Goal: Unclear

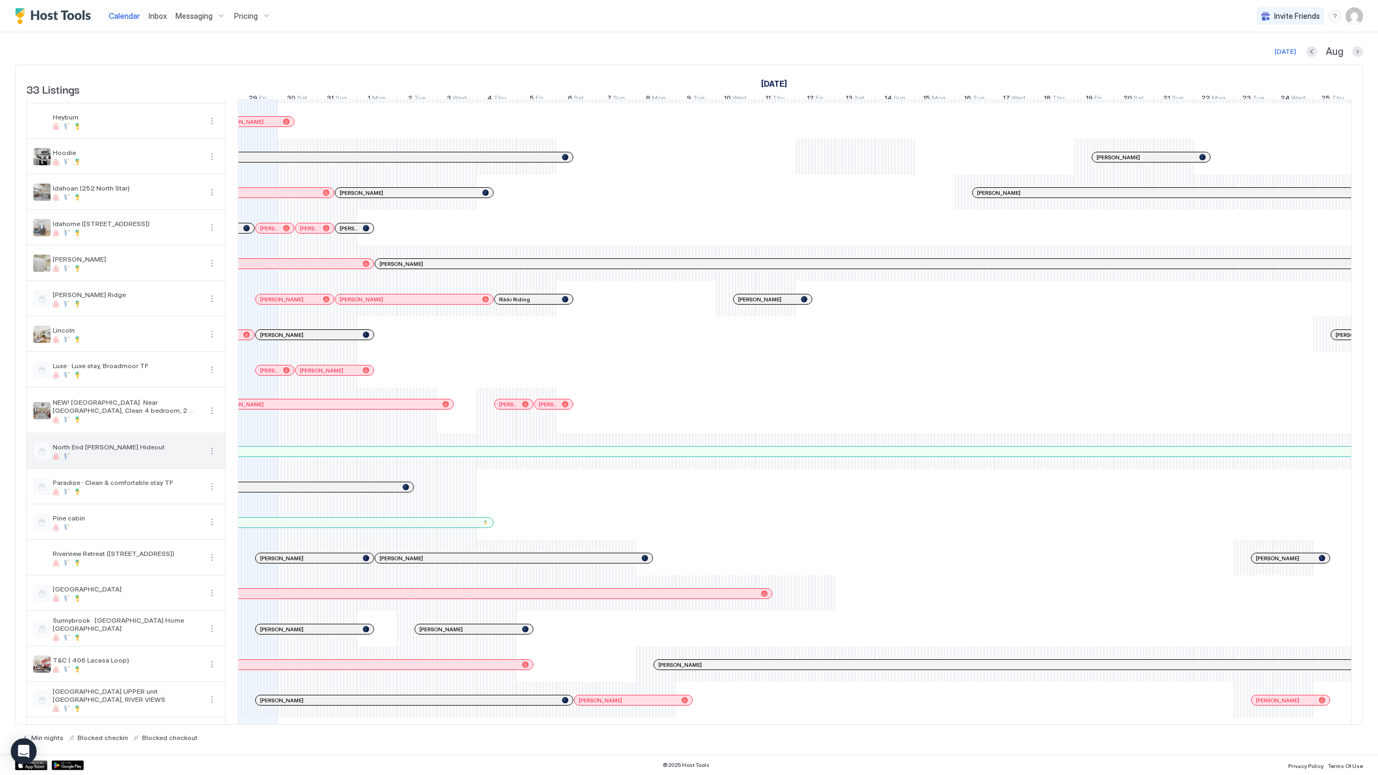
scroll to position [382, 0]
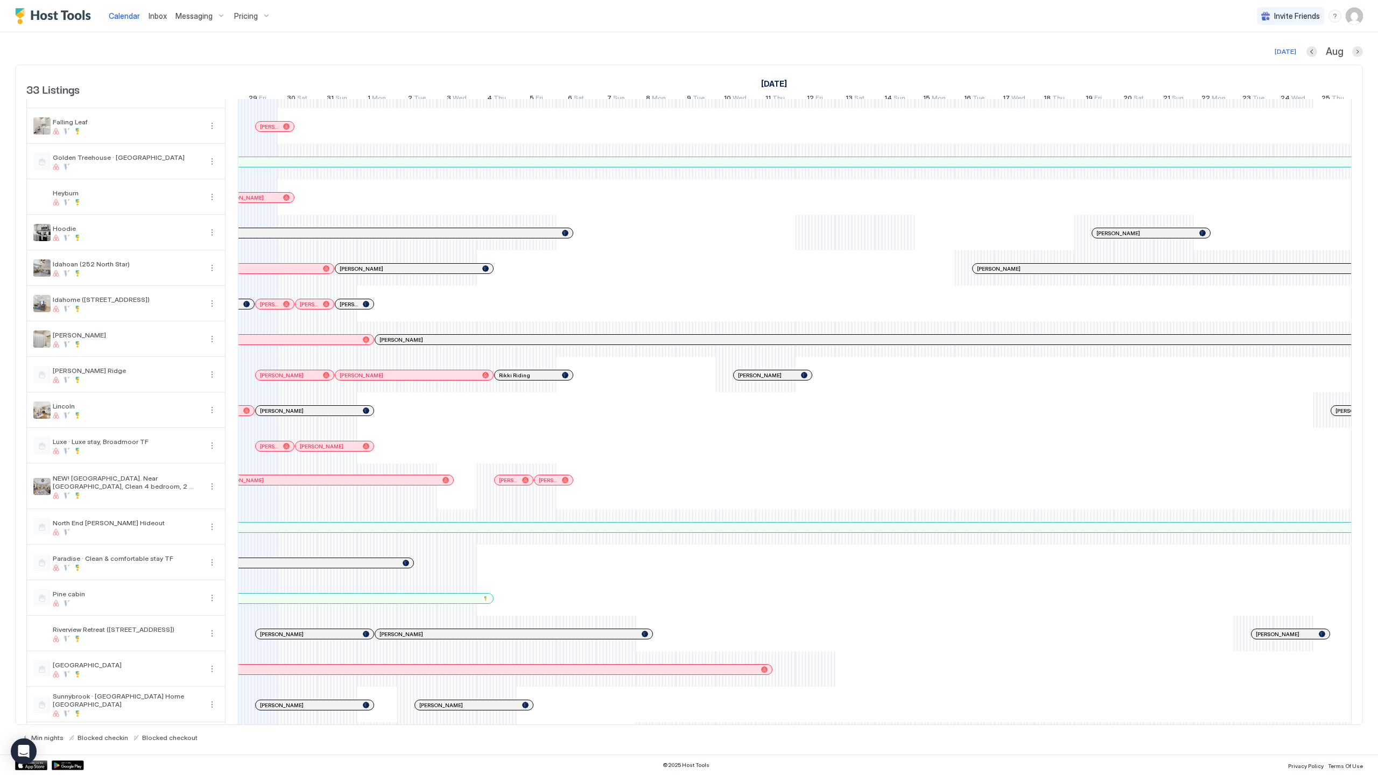
click at [811, 232] on div "[PERSON_NAME] [PERSON_NAME] [PERSON_NAME] [PERSON_NAME] [PERSON_NAME] [PERSON_N…" at bounding box center [994, 314] width 2709 height 1193
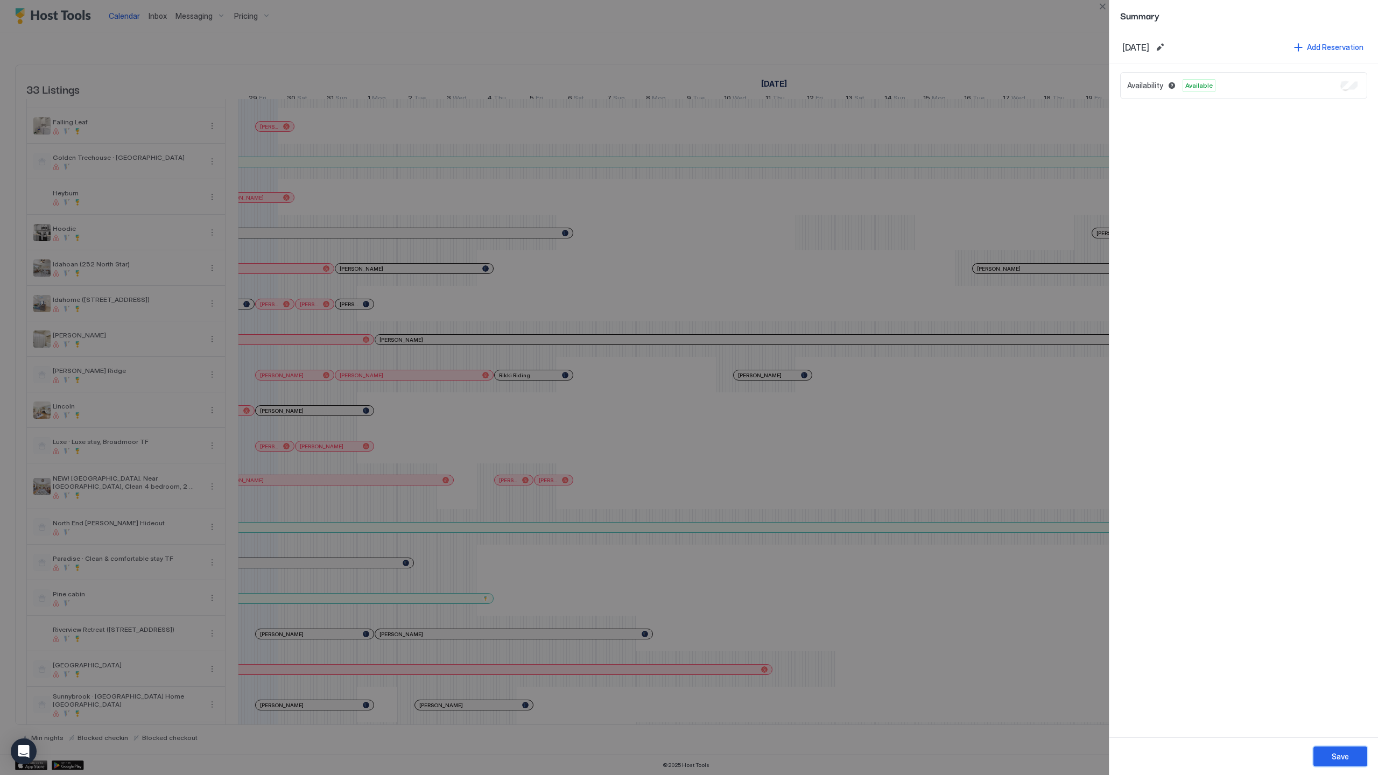
click at [1356, 753] on button "Save" at bounding box center [1341, 757] width 54 height 20
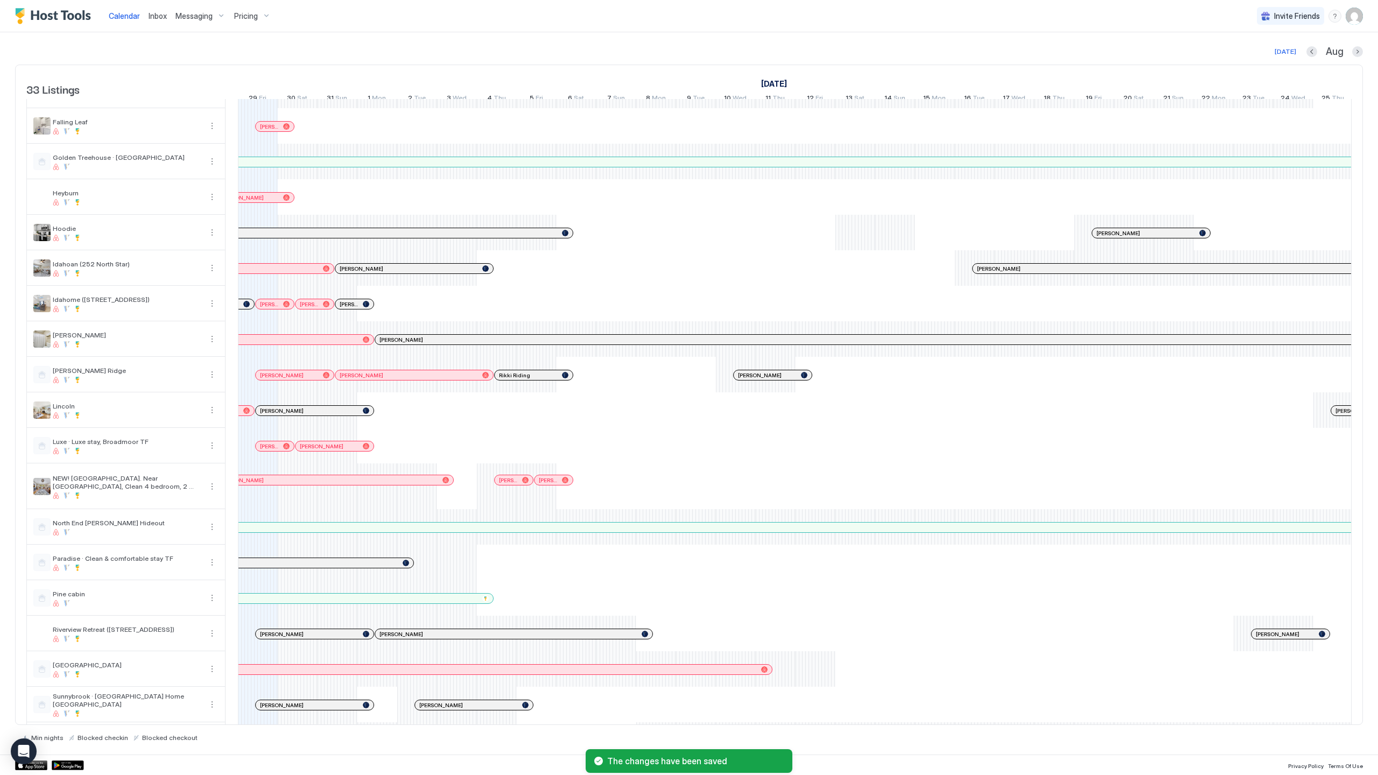
click at [859, 231] on div "[PERSON_NAME] [PERSON_NAME] [PERSON_NAME] [PERSON_NAME] [PERSON_NAME] [PERSON_N…" at bounding box center [994, 314] width 2709 height 1193
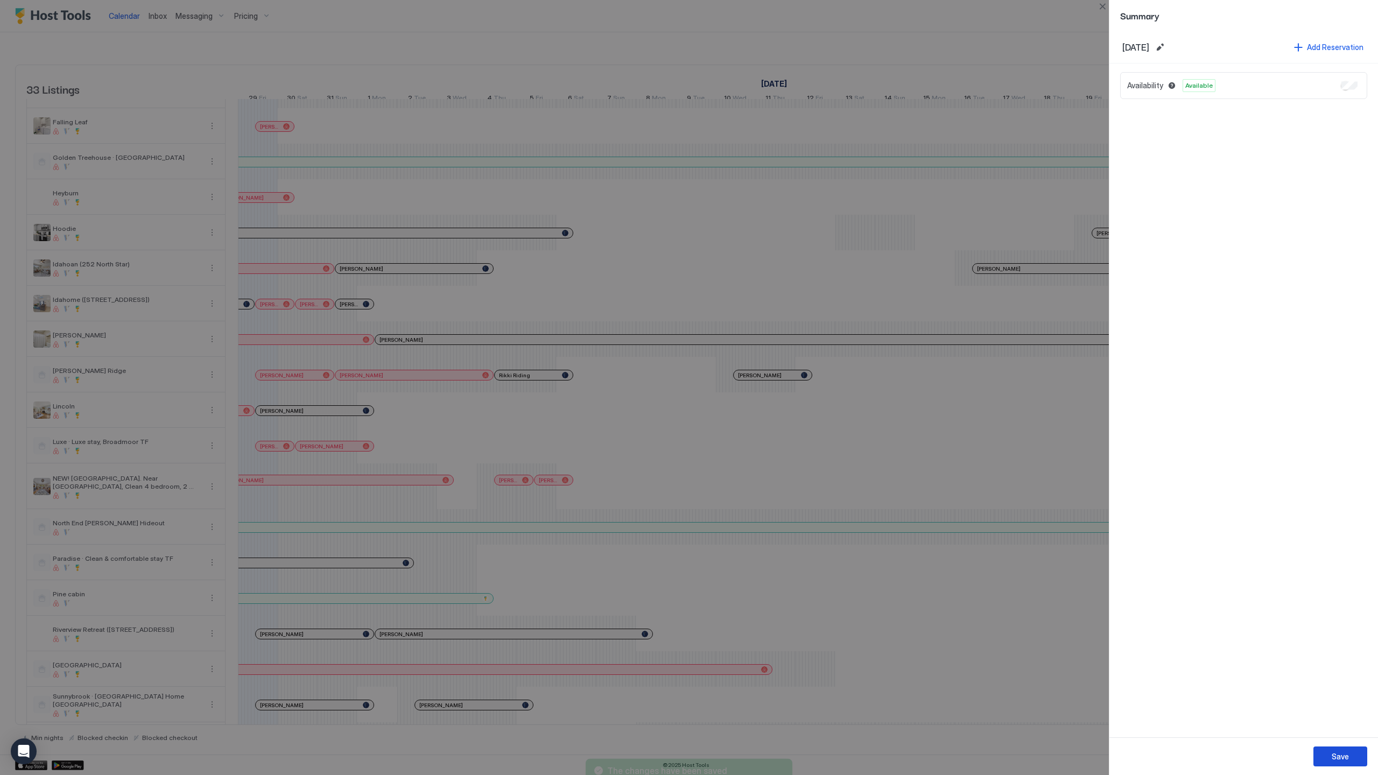
click at [1355, 755] on button "Save" at bounding box center [1341, 757] width 54 height 20
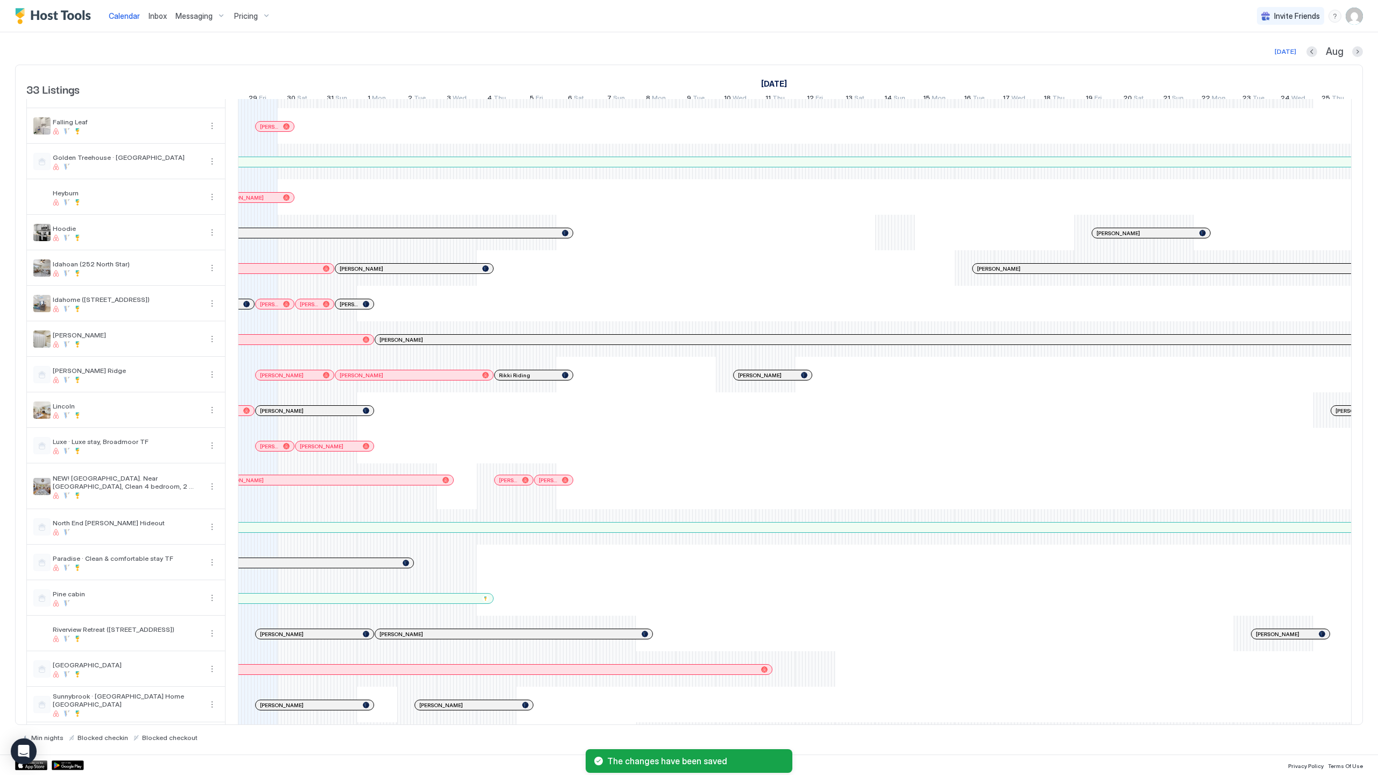
click at [893, 241] on div "[PERSON_NAME] [PERSON_NAME] [PERSON_NAME] [PERSON_NAME] [PERSON_NAME] [PERSON_N…" at bounding box center [994, 314] width 2709 height 1193
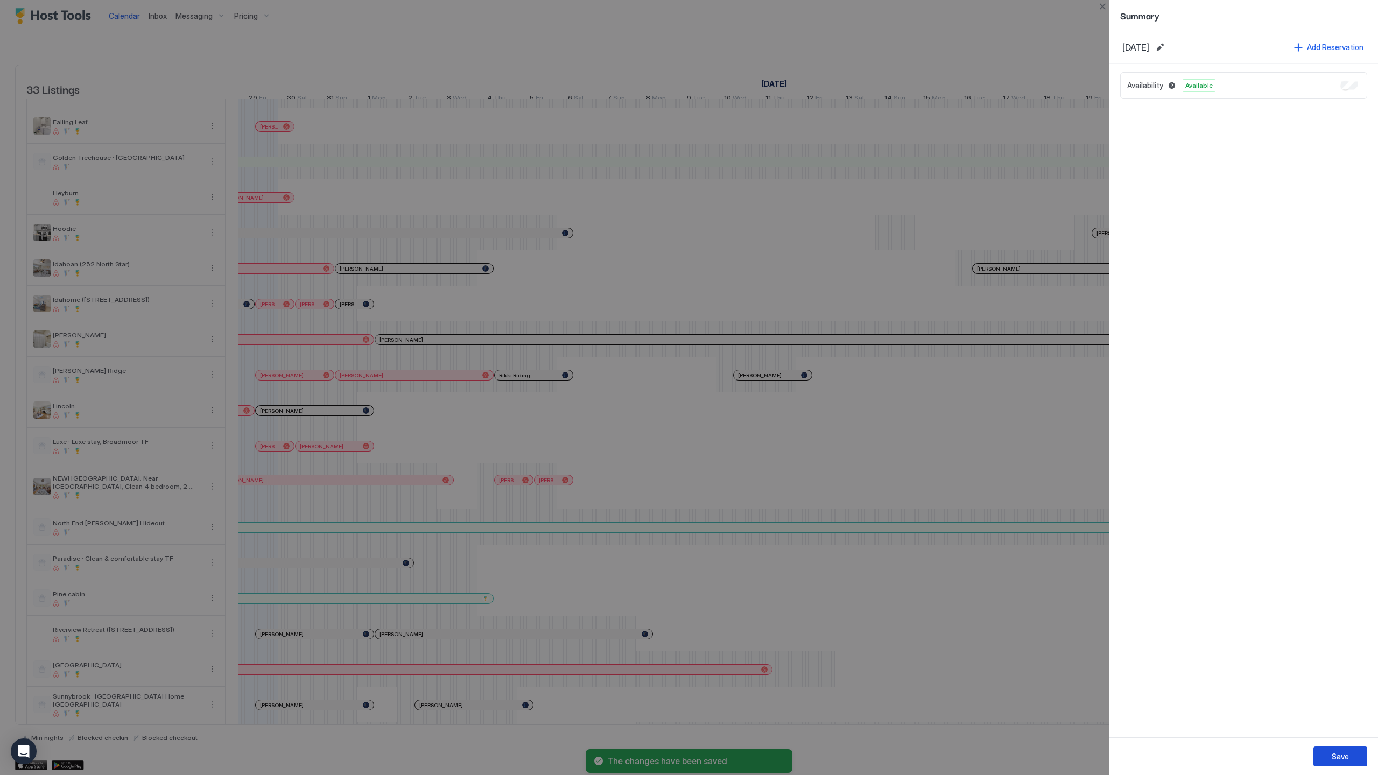
click at [1336, 749] on button "Save" at bounding box center [1341, 757] width 54 height 20
